Goal: Check status: Check status

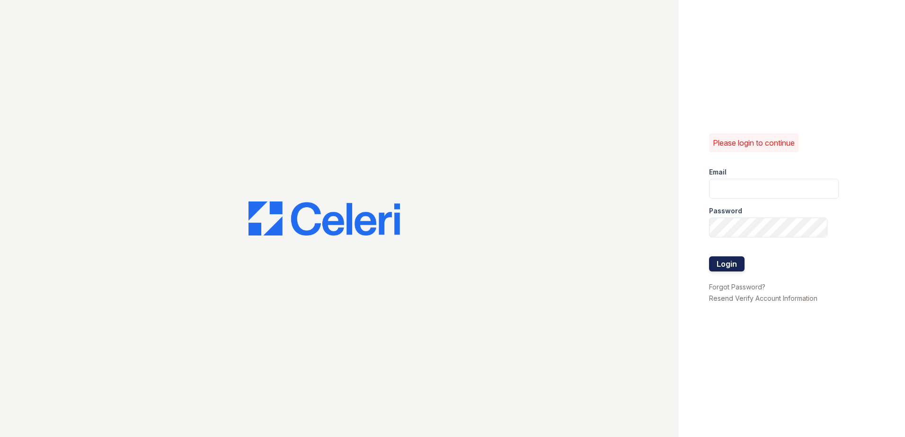
type input "[EMAIL_ADDRESS][DOMAIN_NAME]"
click at [729, 264] on button "Login" at bounding box center [727, 264] width 36 height 15
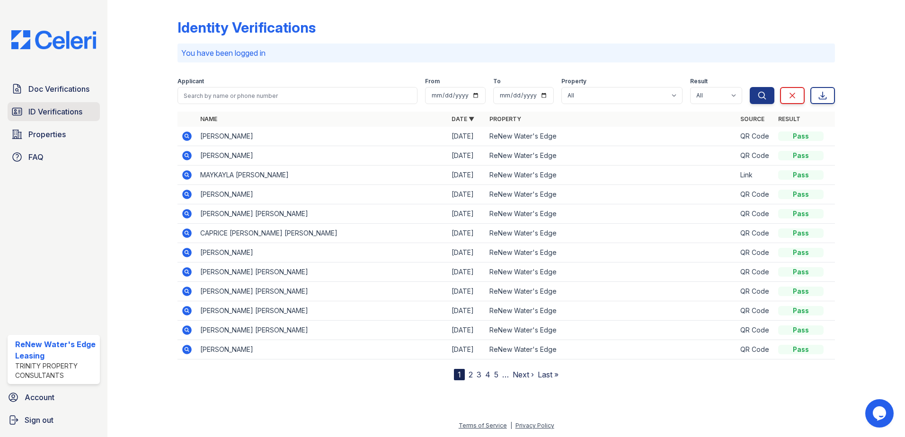
click at [71, 117] on span "ID Verifications" at bounding box center [55, 111] width 54 height 11
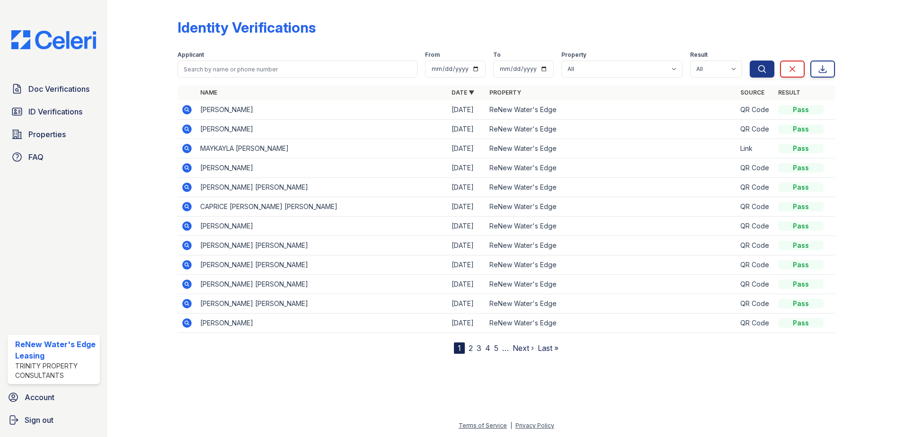
click at [189, 127] on icon at bounding box center [186, 129] width 9 height 9
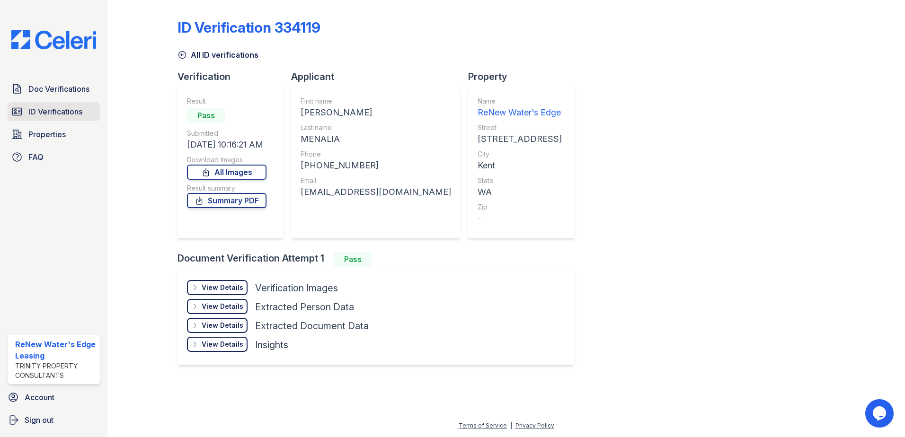
click at [48, 105] on link "ID Verifications" at bounding box center [54, 111] width 92 height 19
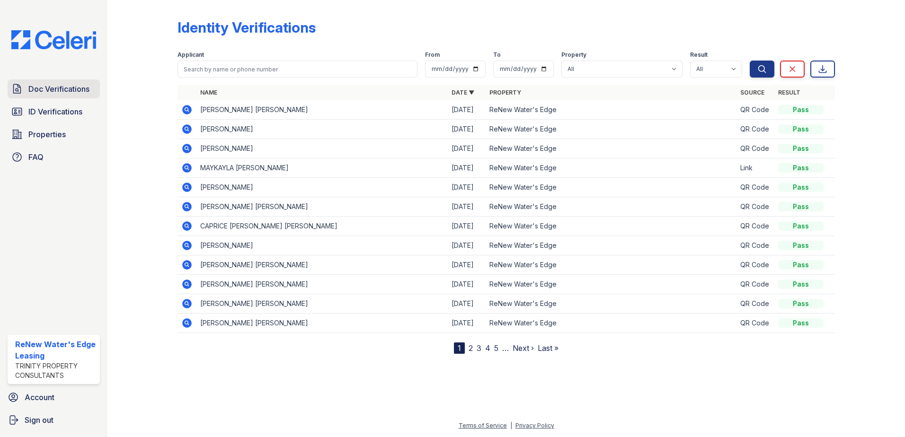
click at [54, 91] on span "Doc Verifications" at bounding box center [58, 88] width 61 height 11
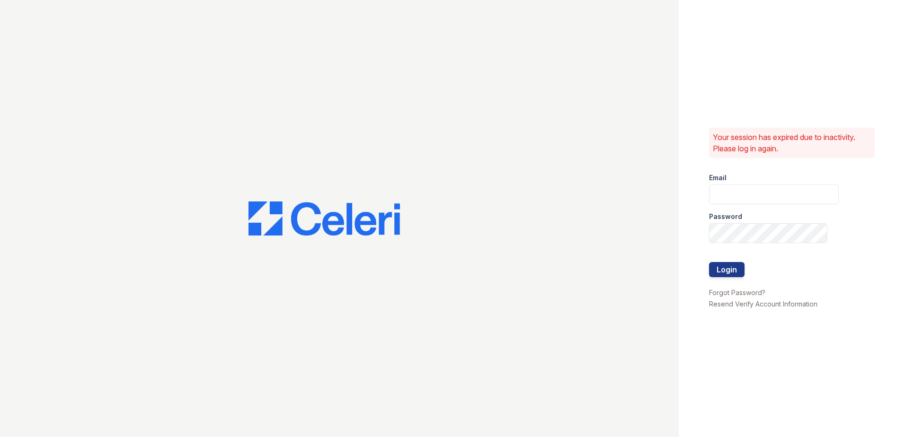
type input "[EMAIL_ADDRESS][DOMAIN_NAME]"
click at [735, 271] on button "Login" at bounding box center [727, 269] width 36 height 15
